Goal: Task Accomplishment & Management: Manage account settings

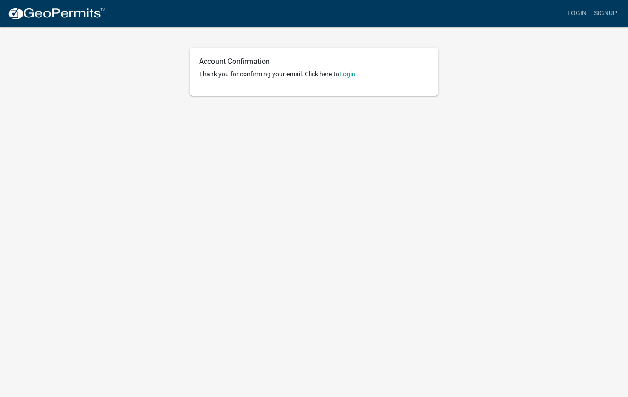
click at [353, 76] on link "Login" at bounding box center [347, 73] width 16 height 7
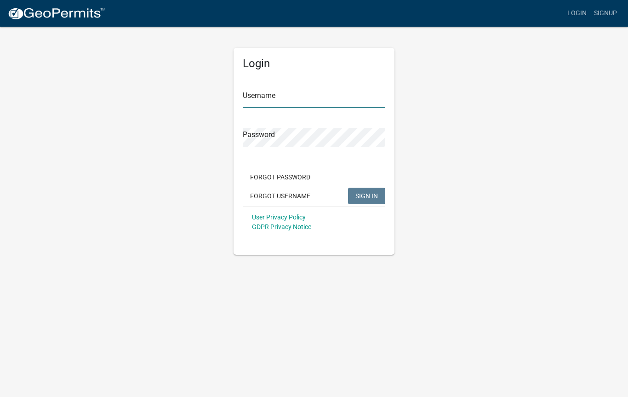
click at [295, 100] on input "Username" at bounding box center [314, 98] width 143 height 19
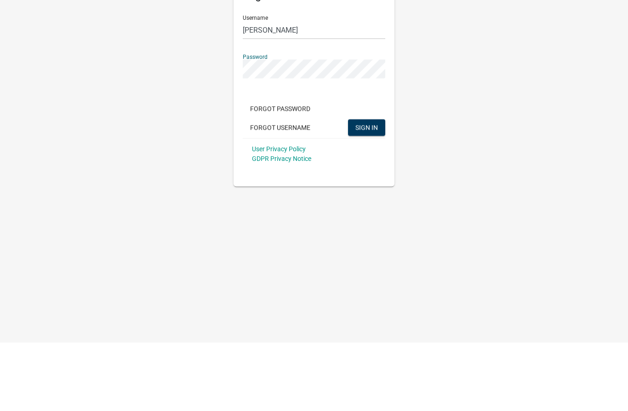
click at [362, 192] on span "SIGN IN" at bounding box center [366, 195] width 23 height 7
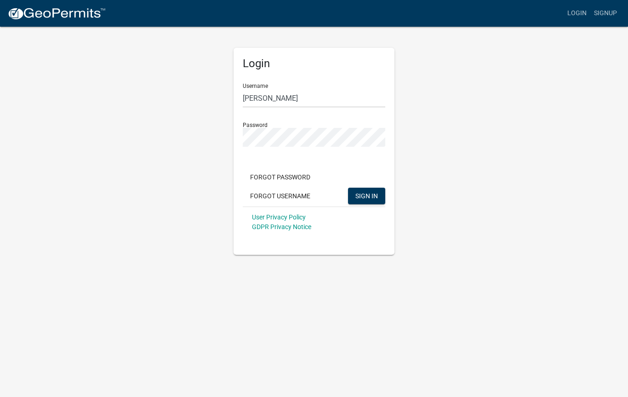
click at [365, 197] on span "SIGN IN" at bounding box center [366, 195] width 23 height 7
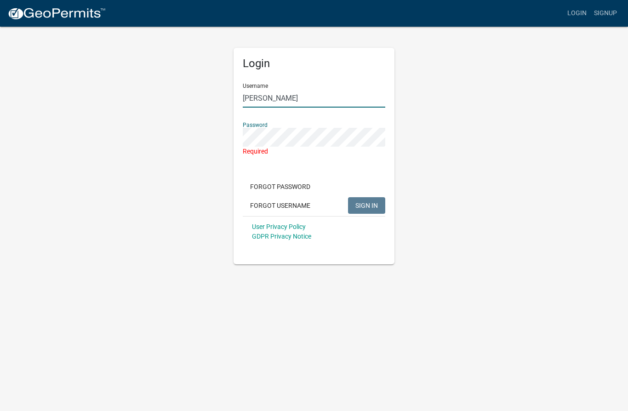
click at [303, 100] on input "[PERSON_NAME]" at bounding box center [314, 98] width 143 height 19
type input "T"
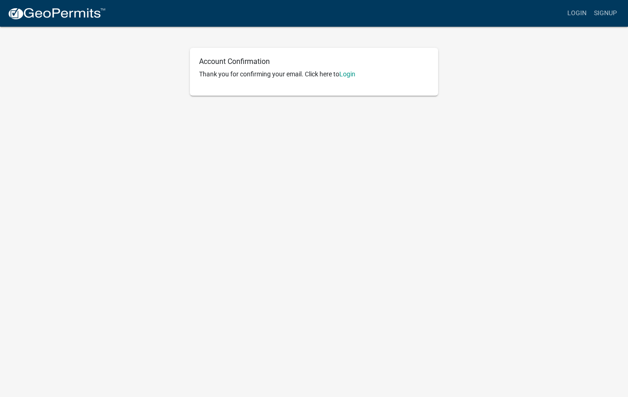
click at [347, 77] on link "Login" at bounding box center [347, 73] width 16 height 7
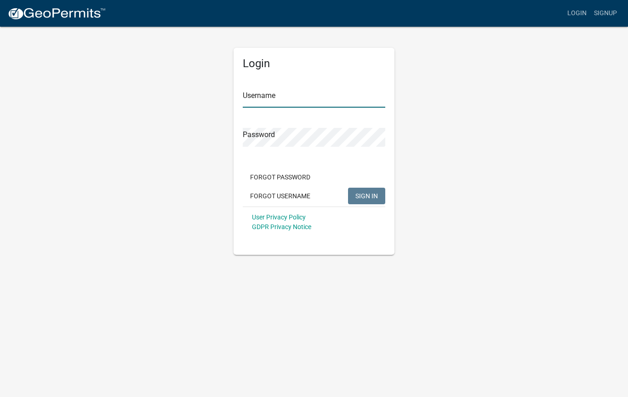
click at [297, 97] on input "Username" at bounding box center [314, 98] width 143 height 19
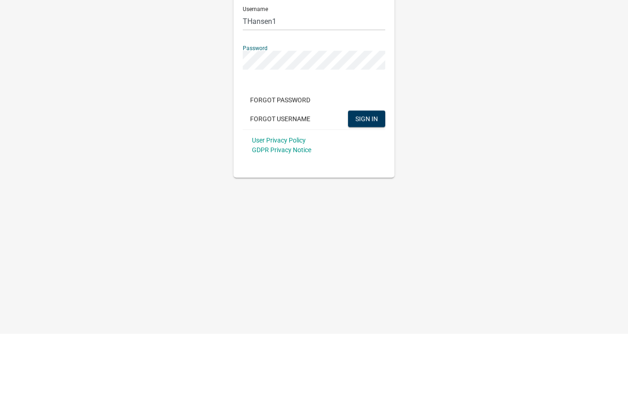
click at [364, 192] on span "SIGN IN" at bounding box center [366, 195] width 23 height 7
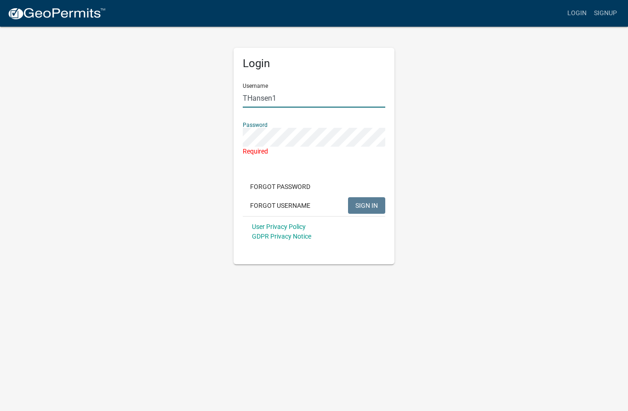
click at [301, 101] on input "THansen1" at bounding box center [314, 98] width 143 height 19
type input "T"
